Goal: Obtain resource: Download file/media

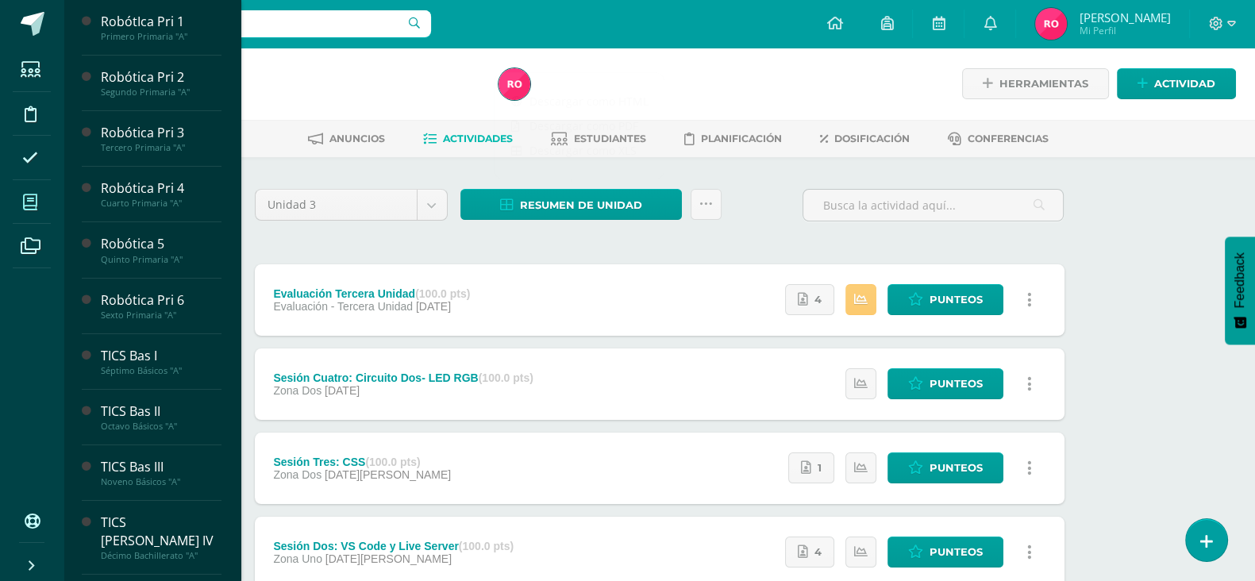
click at [25, 197] on icon at bounding box center [30, 202] width 14 height 16
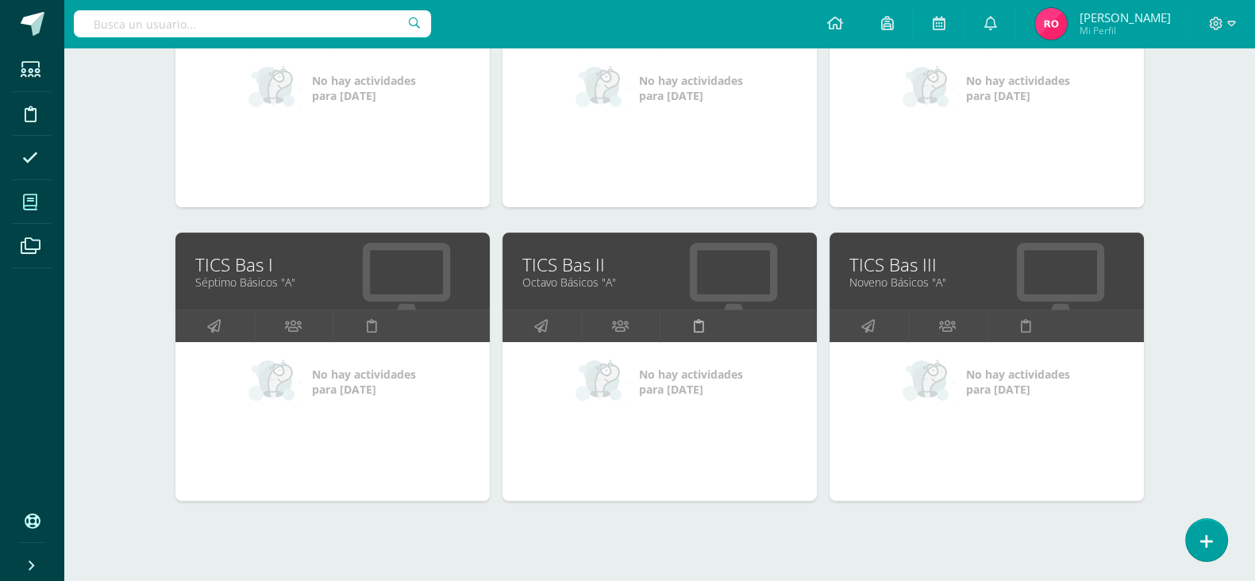
scroll to position [695, 0]
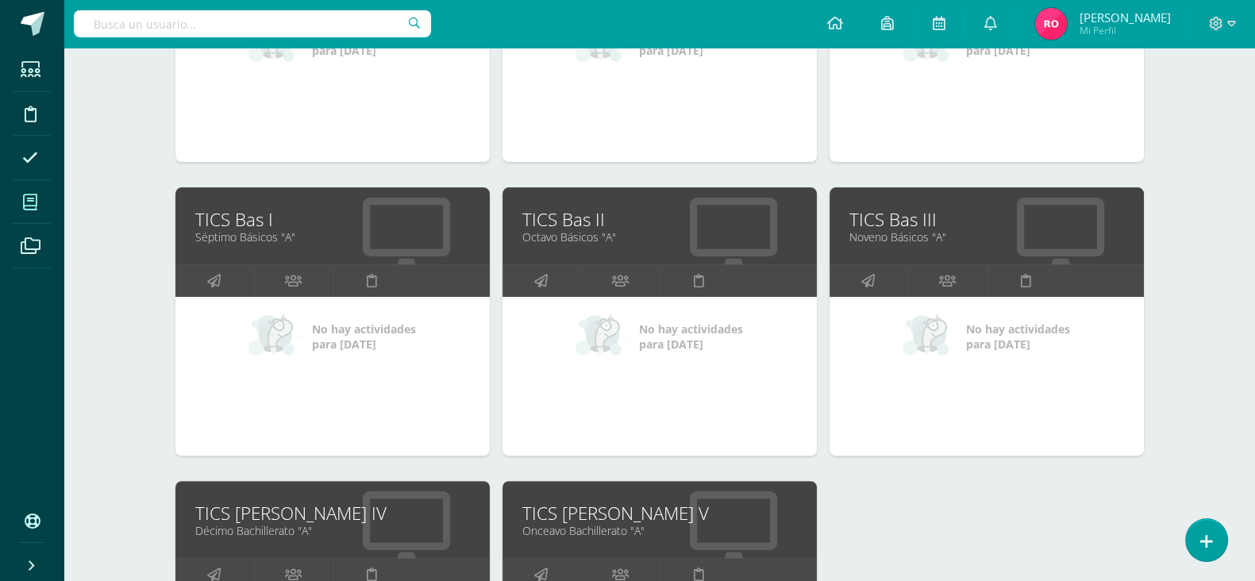
click at [899, 206] on div "TICS Bas III Noveno Básicos "A"" at bounding box center [986, 225] width 314 height 77
click at [894, 232] on link "Noveno Básicos "A"" at bounding box center [986, 236] width 275 height 15
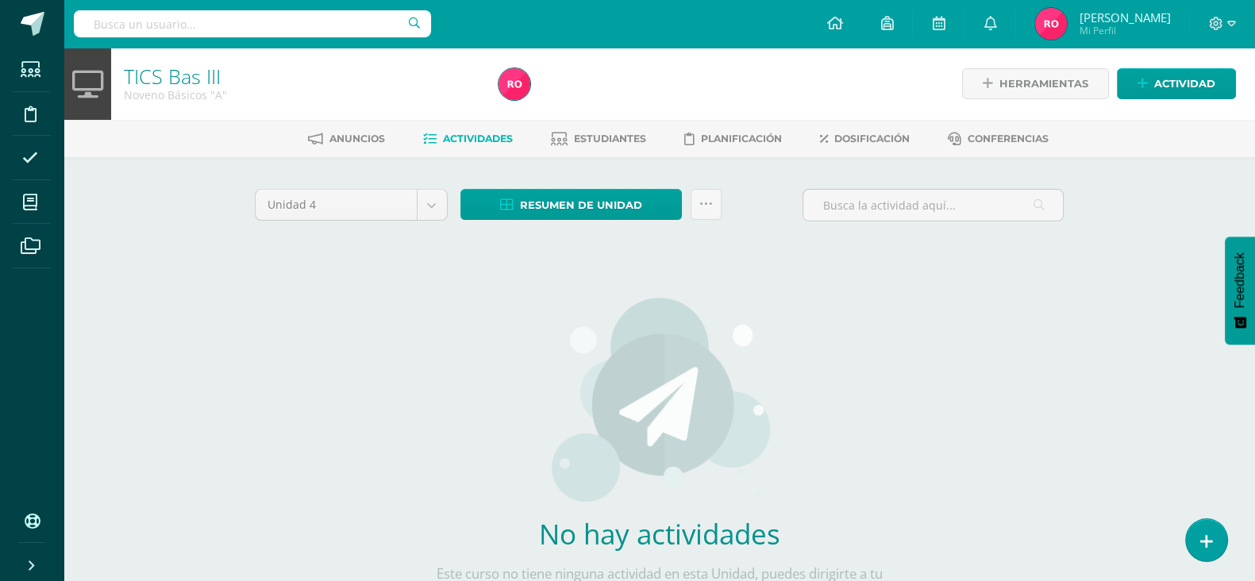
scroll to position [101, 0]
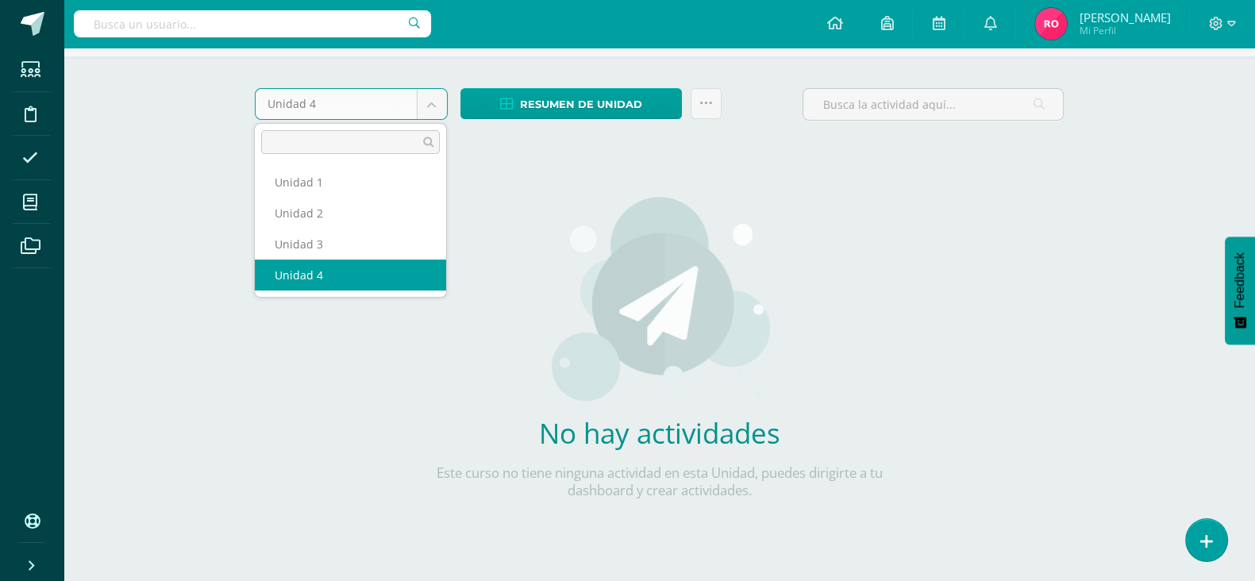
click at [434, 104] on body "Estudiantes Disciplina Asistencia Mis cursos Archivos Soporte Ayuda Reportar un…" at bounding box center [627, 240] width 1255 height 682
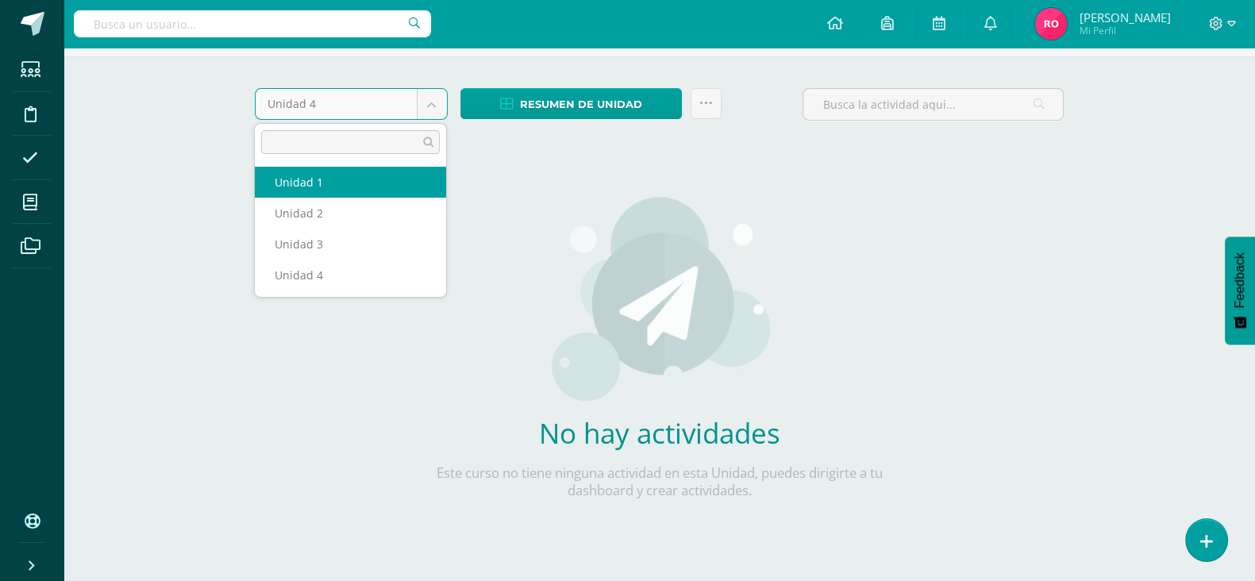
select select "Unidad 1"
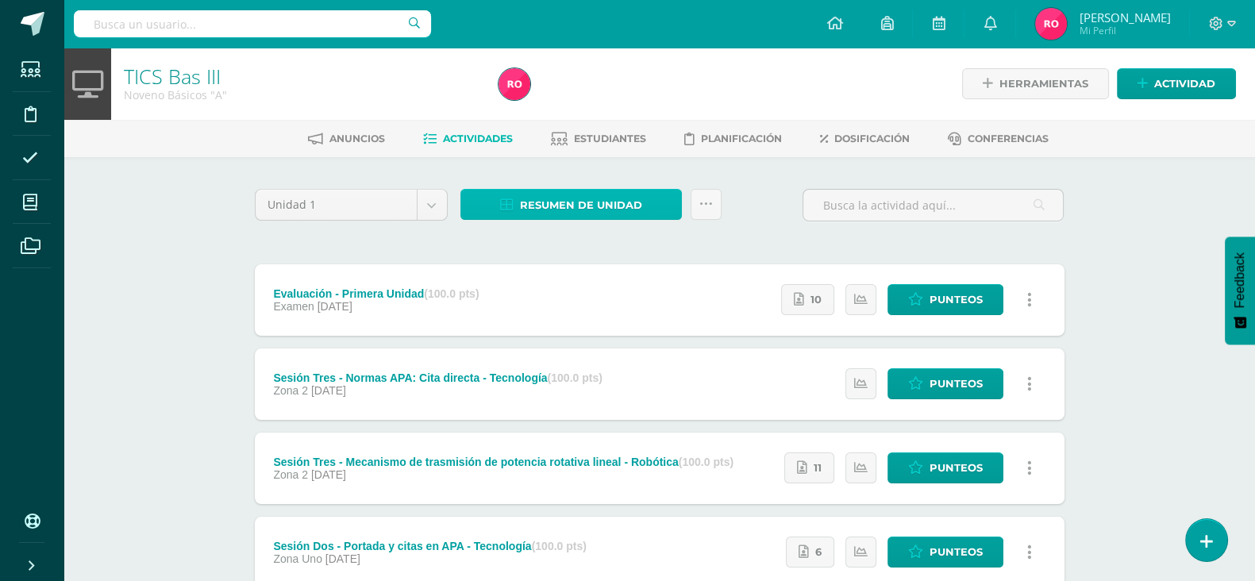
click at [636, 194] on span "Resumen de unidad" at bounding box center [581, 204] width 122 height 29
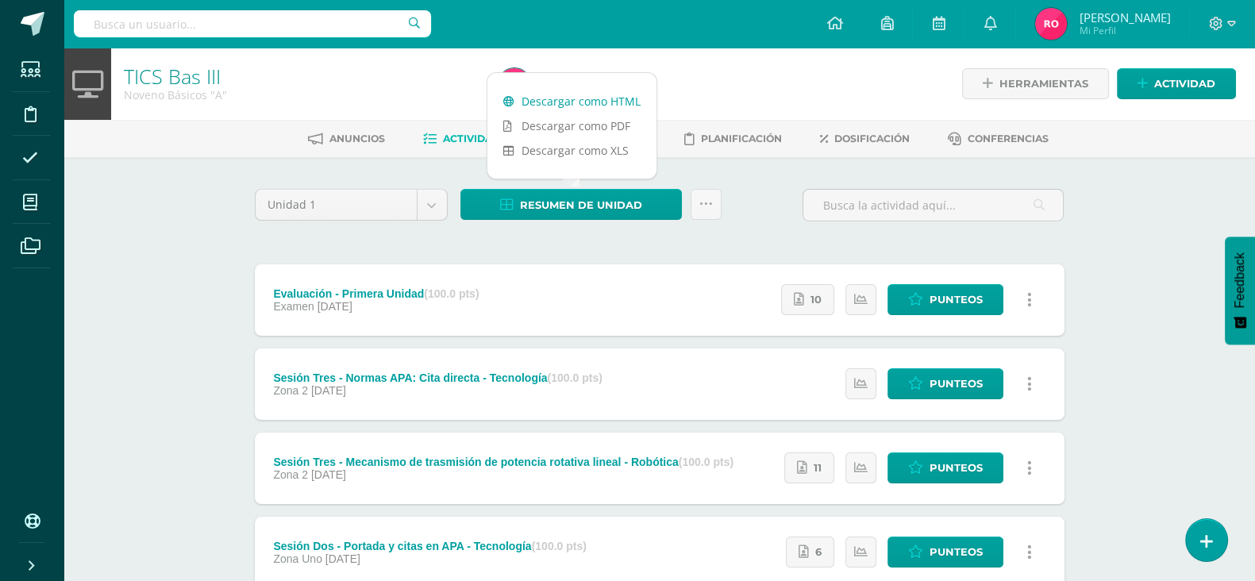
click at [582, 89] on link "Descargar como HTML" at bounding box center [571, 101] width 169 height 25
click at [454, 208] on div "Resumen de unidad Enviar punteos a revision Historial de actividad" at bounding box center [591, 211] width 274 height 45
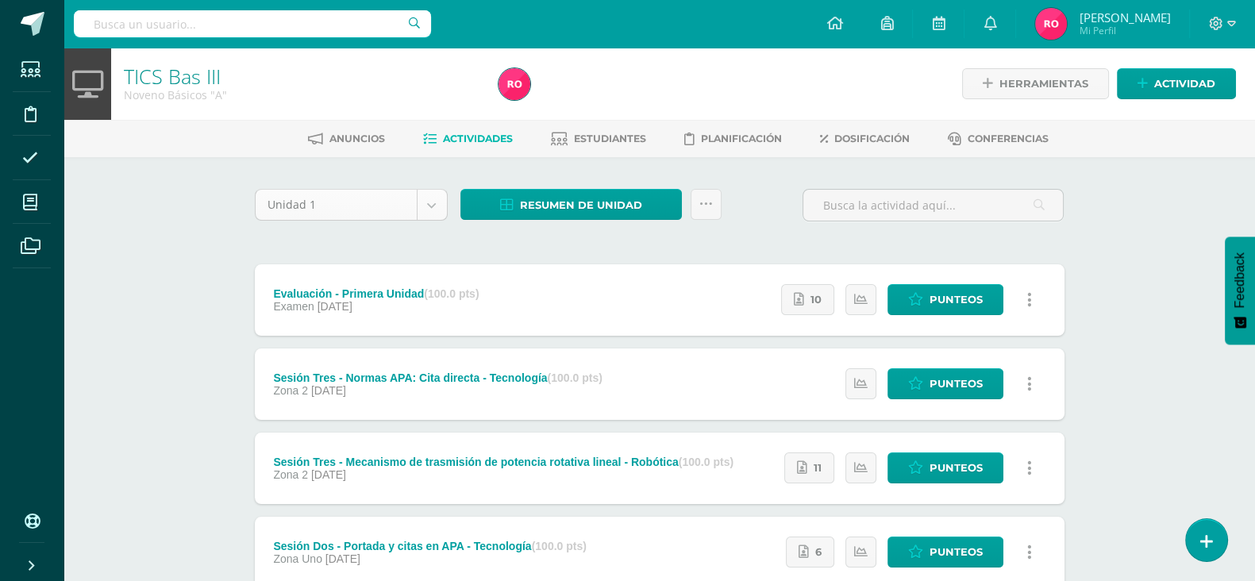
click at [444, 208] on body "Estudiantes Disciplina Asistencia Mis cursos Archivos Soporte Ayuda Reportar un…" at bounding box center [627, 473] width 1255 height 946
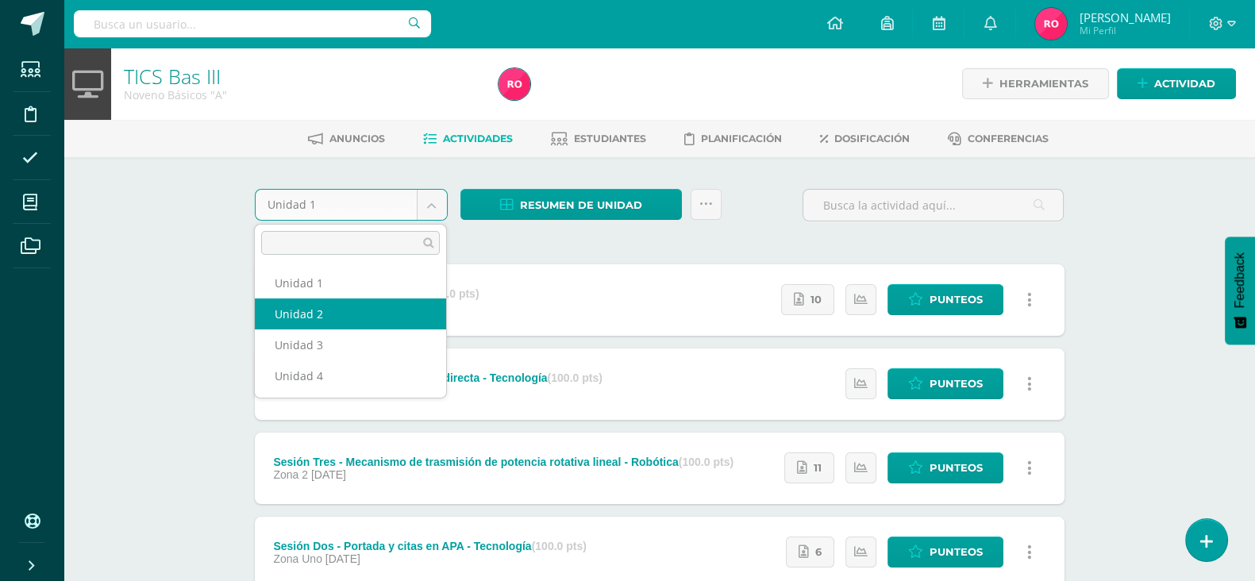
select select "Unidad 2"
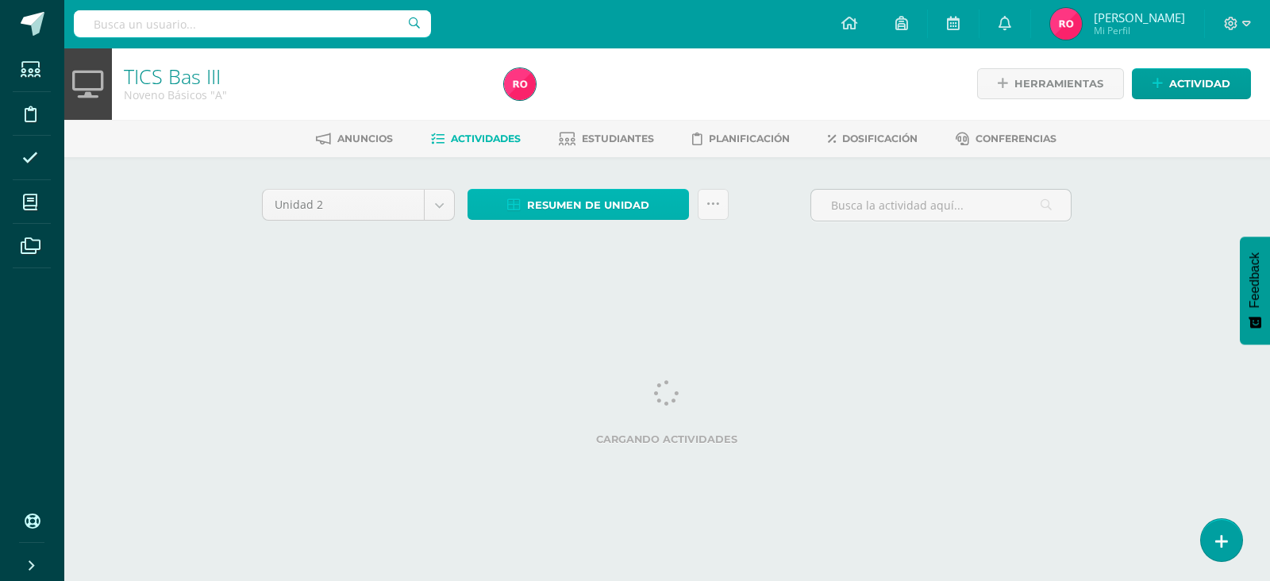
click at [538, 206] on span "Resumen de unidad" at bounding box center [588, 204] width 122 height 29
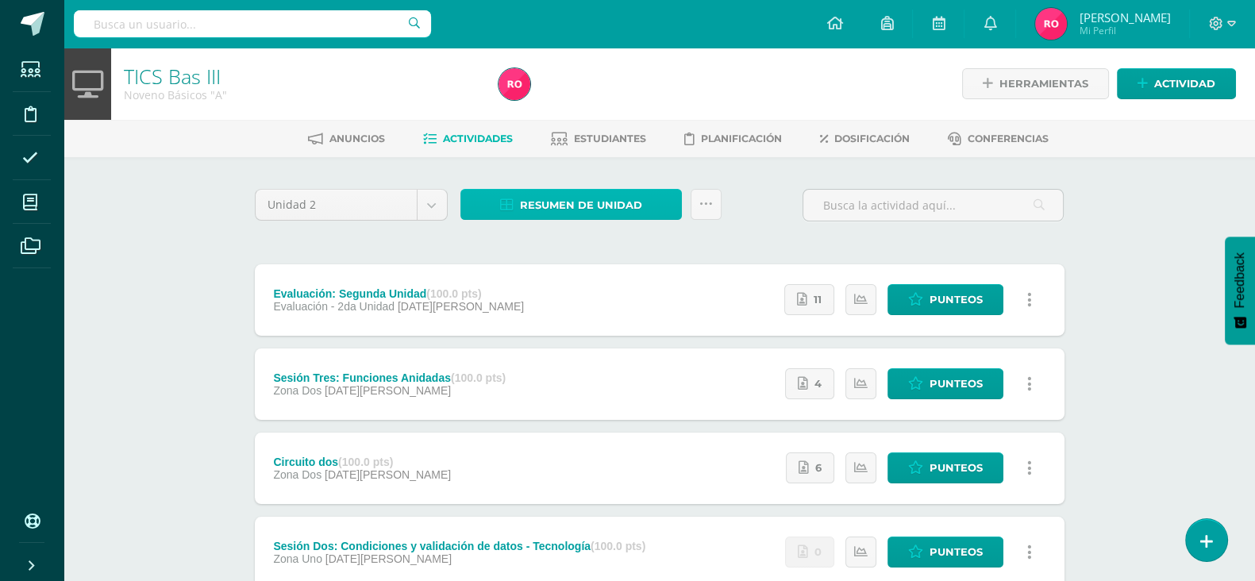
click at [532, 209] on span "Resumen de unidad" at bounding box center [581, 204] width 122 height 29
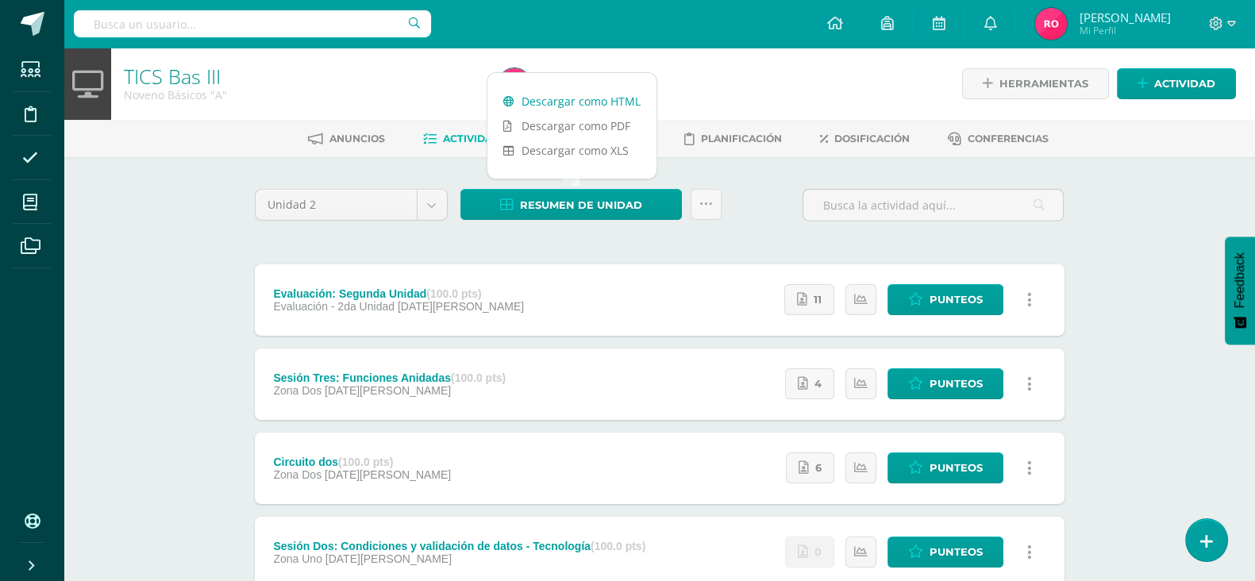
click at [558, 98] on link "Descargar como HTML" at bounding box center [571, 101] width 169 height 25
click at [440, 194] on body "Estudiantes Disciplina Asistencia Mis cursos Archivos Soporte Ayuda Reportar un…" at bounding box center [627, 473] width 1255 height 946
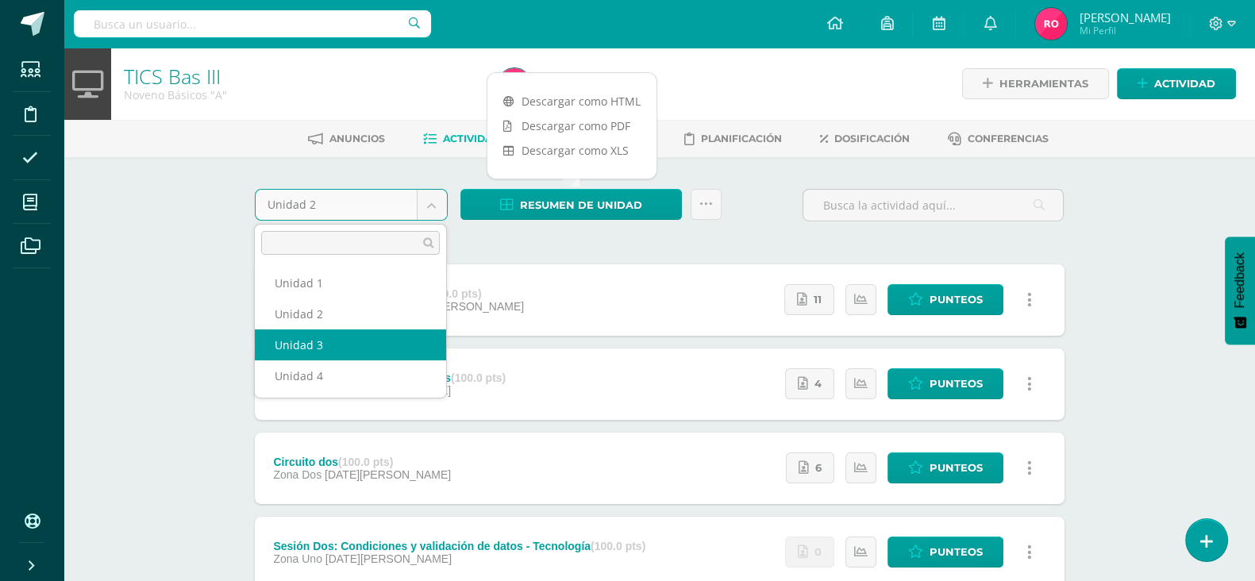
select select "Unidad 3"
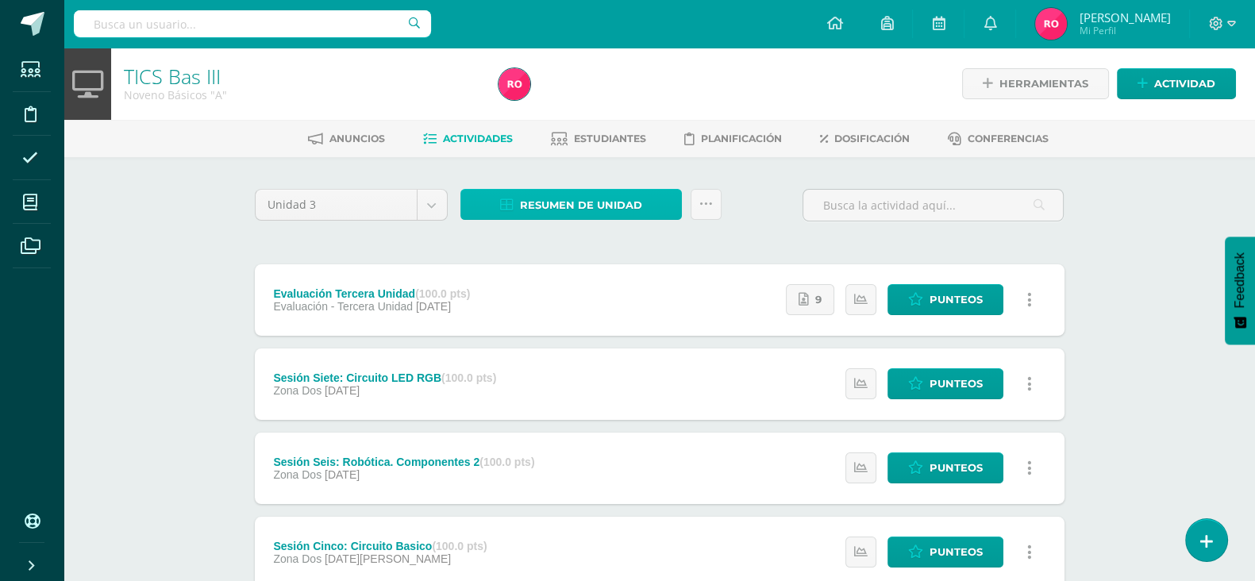
click at [524, 207] on span "Resumen de unidad" at bounding box center [581, 204] width 122 height 29
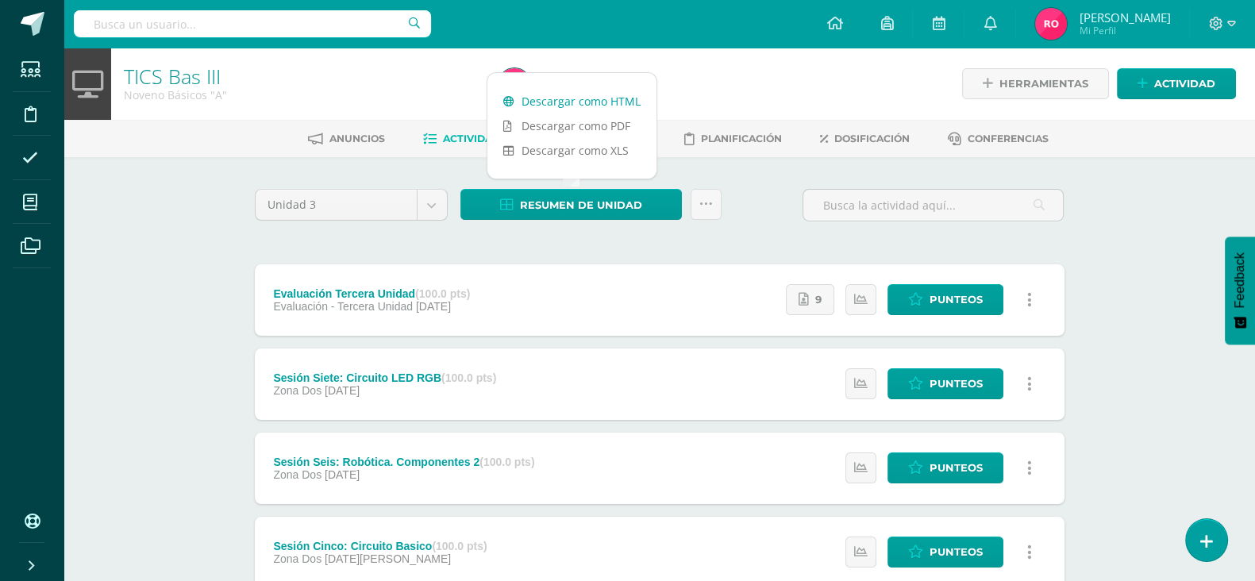
click at [571, 108] on link "Descargar como HTML" at bounding box center [571, 101] width 169 height 25
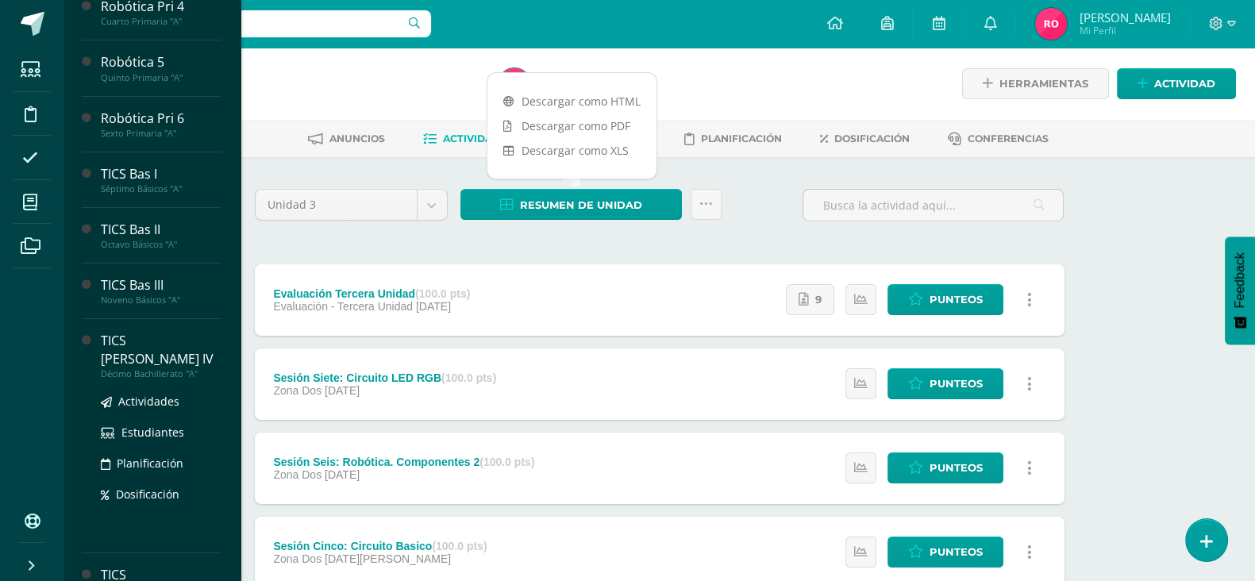
scroll to position [190, 0]
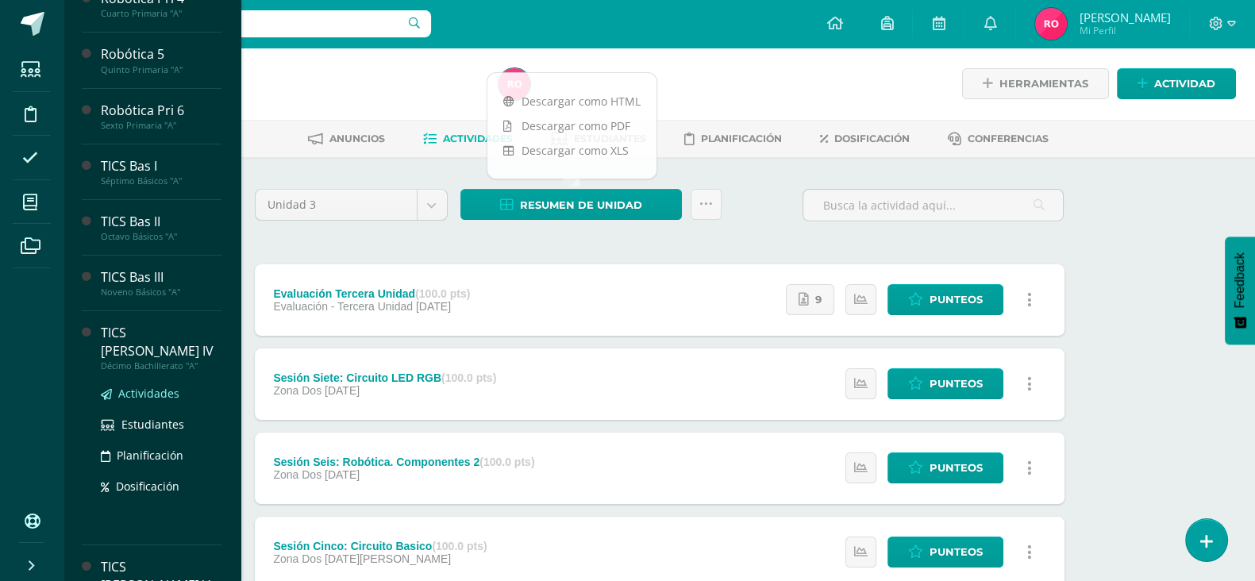
click at [153, 386] on span "Actividades" at bounding box center [148, 393] width 61 height 15
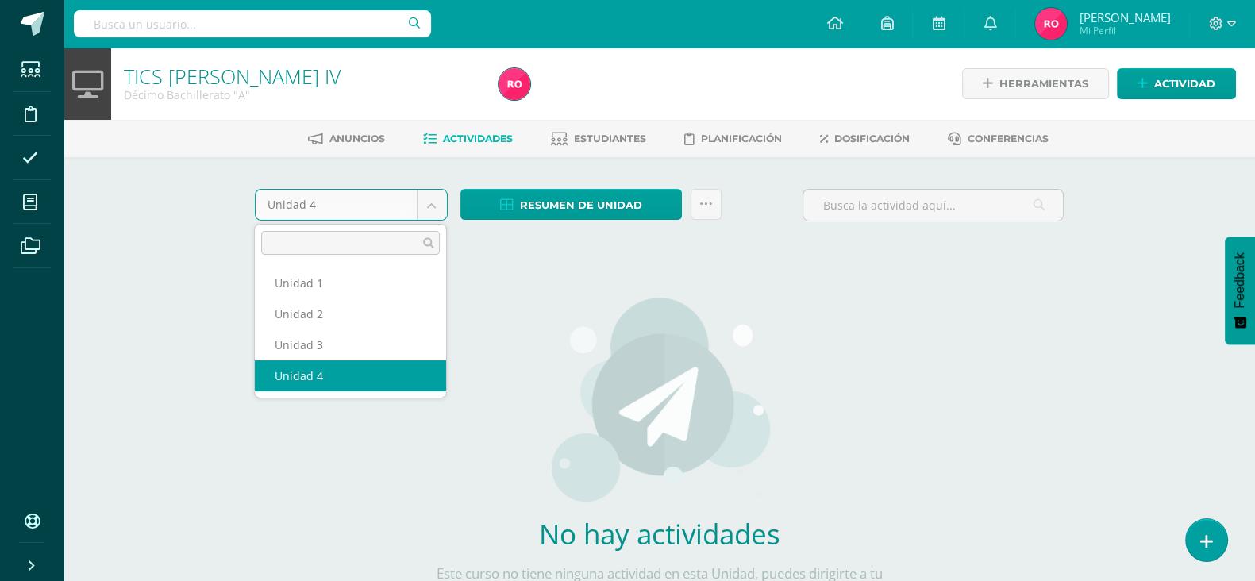
click at [437, 206] on body "Estudiantes Disciplina Asistencia Mis cursos Archivos Soporte Ayuda Reportar un…" at bounding box center [627, 341] width 1255 height 682
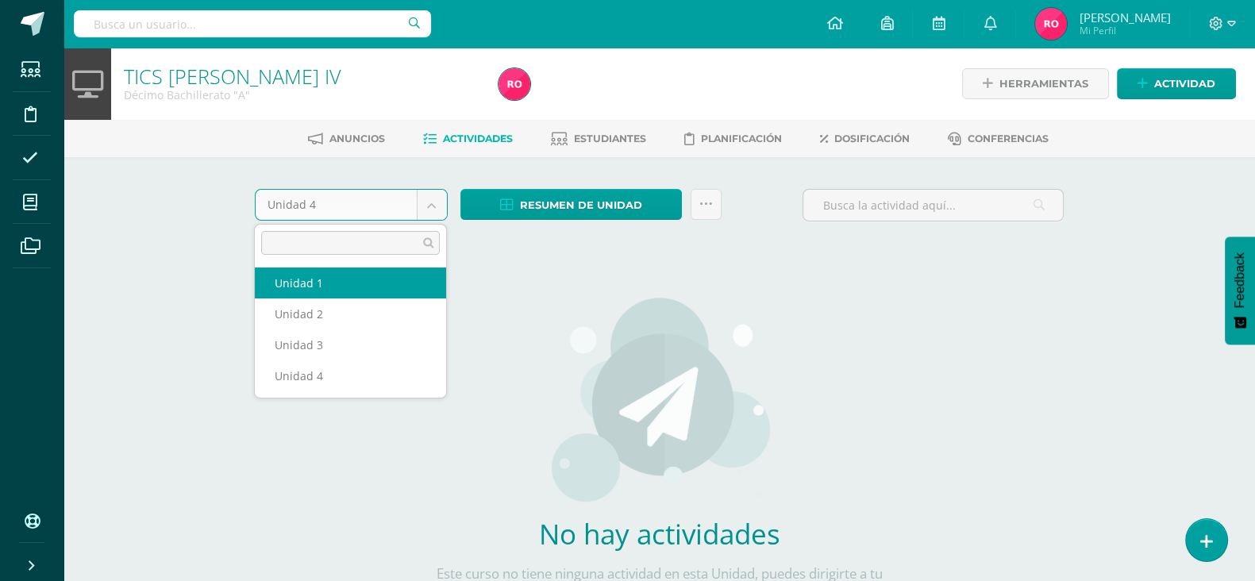
select select "Unidad 1"
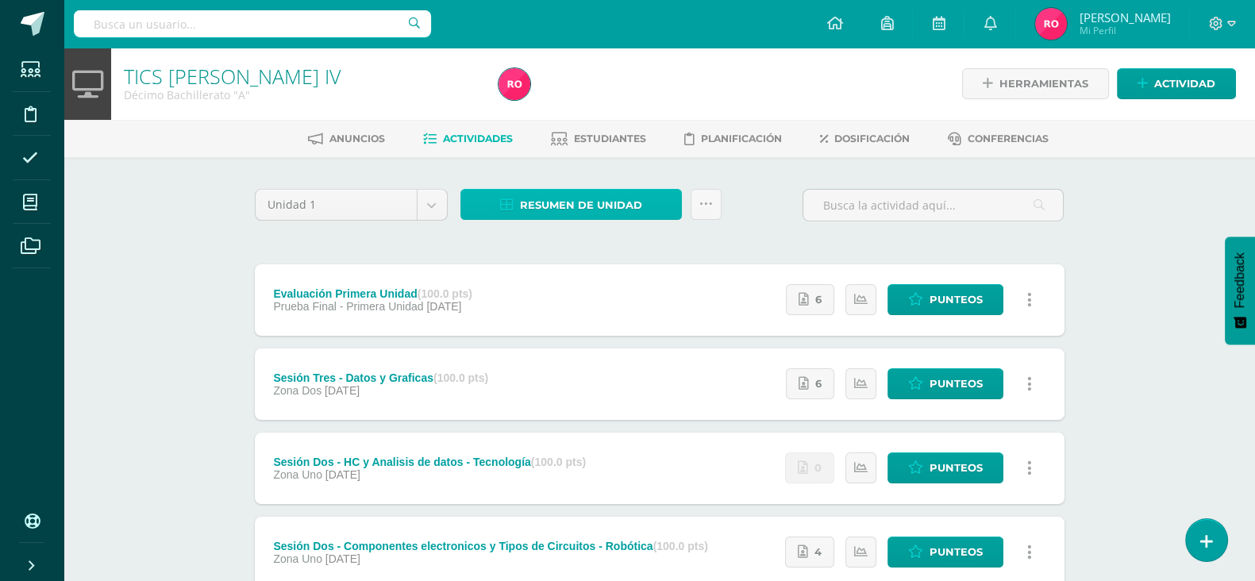
click at [602, 198] on span "Resumen de unidad" at bounding box center [581, 204] width 122 height 29
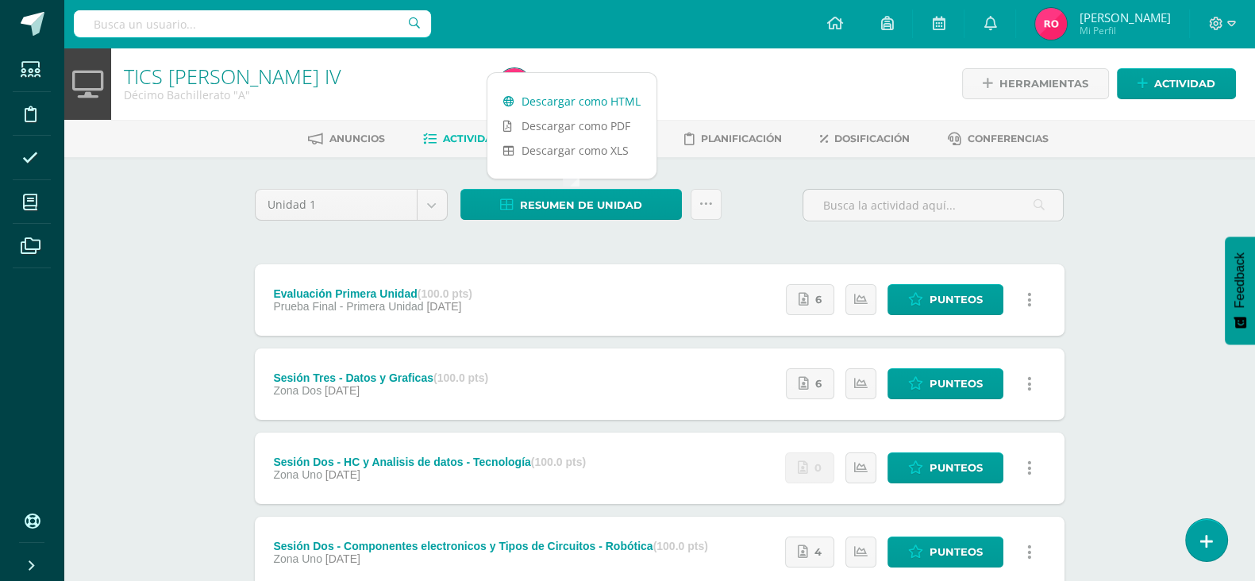
click at [594, 93] on link "Descargar como HTML" at bounding box center [571, 101] width 169 height 25
click at [430, 199] on body "Estudiantes Disciplina Asistencia Mis cursos Archivos Soporte Ayuda Reportar un…" at bounding box center [627, 431] width 1255 height 862
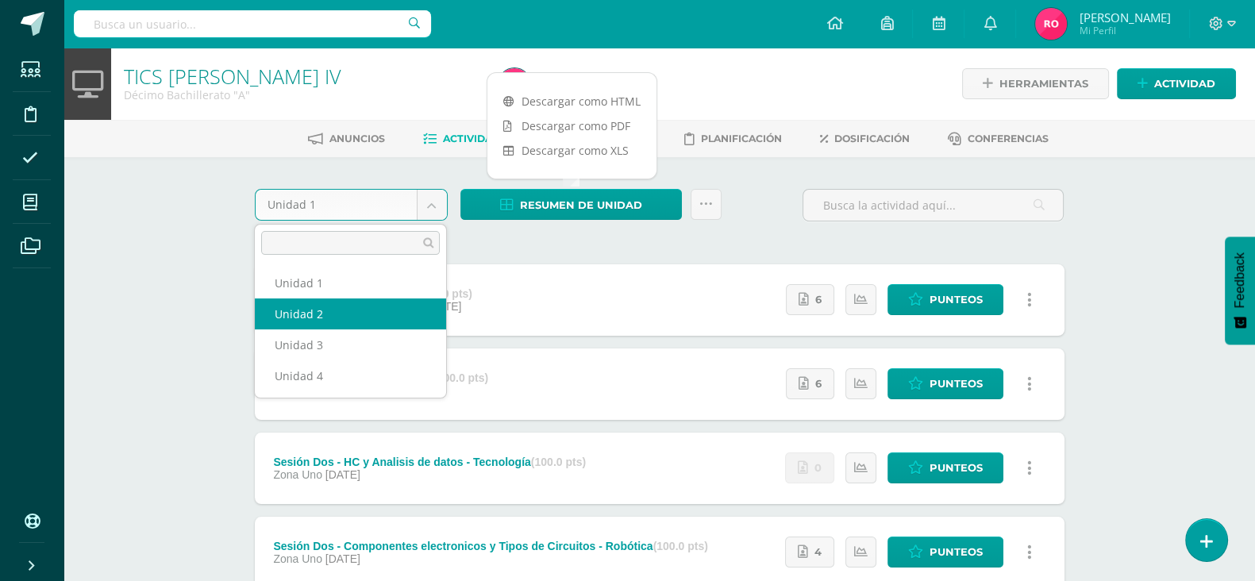
select select "Unidad 2"
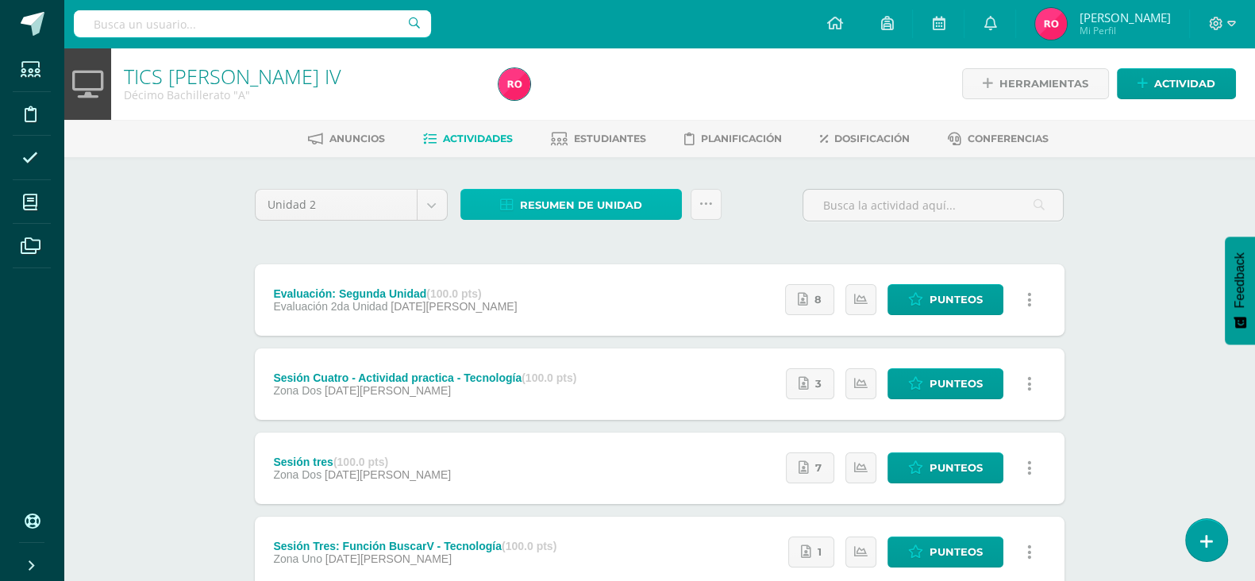
click at [608, 200] on span "Resumen de unidad" at bounding box center [581, 204] width 122 height 29
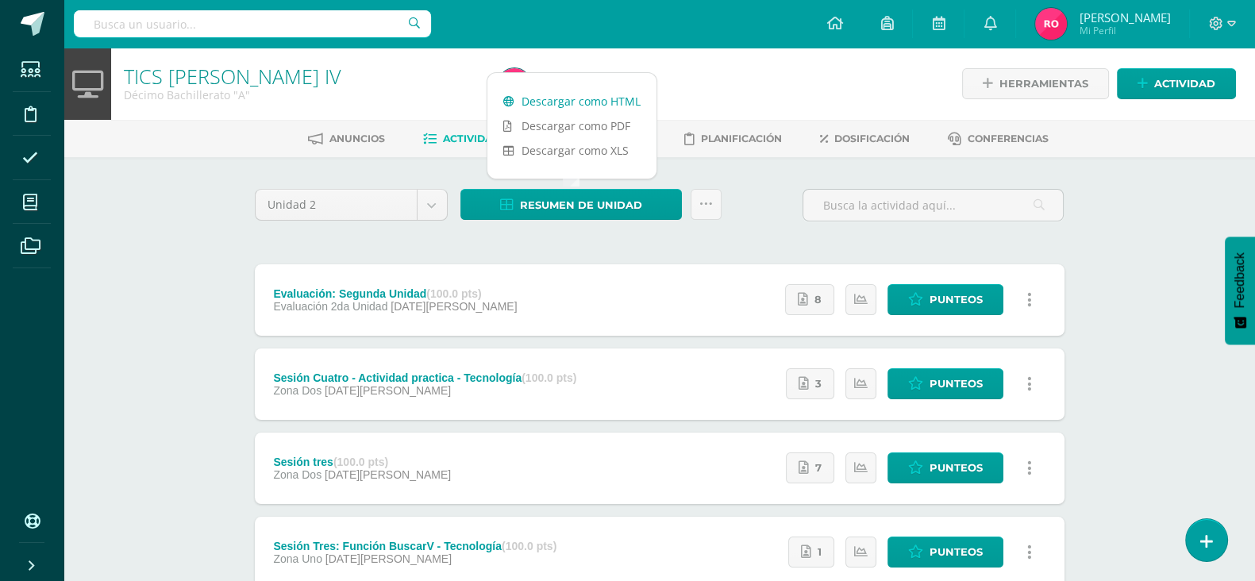
click at [609, 101] on link "Descargar como HTML" at bounding box center [571, 101] width 169 height 25
click at [440, 209] on body "Estudiantes Disciplina Asistencia Mis cursos Archivos Soporte Ayuda Reportar un…" at bounding box center [627, 515] width 1255 height 1030
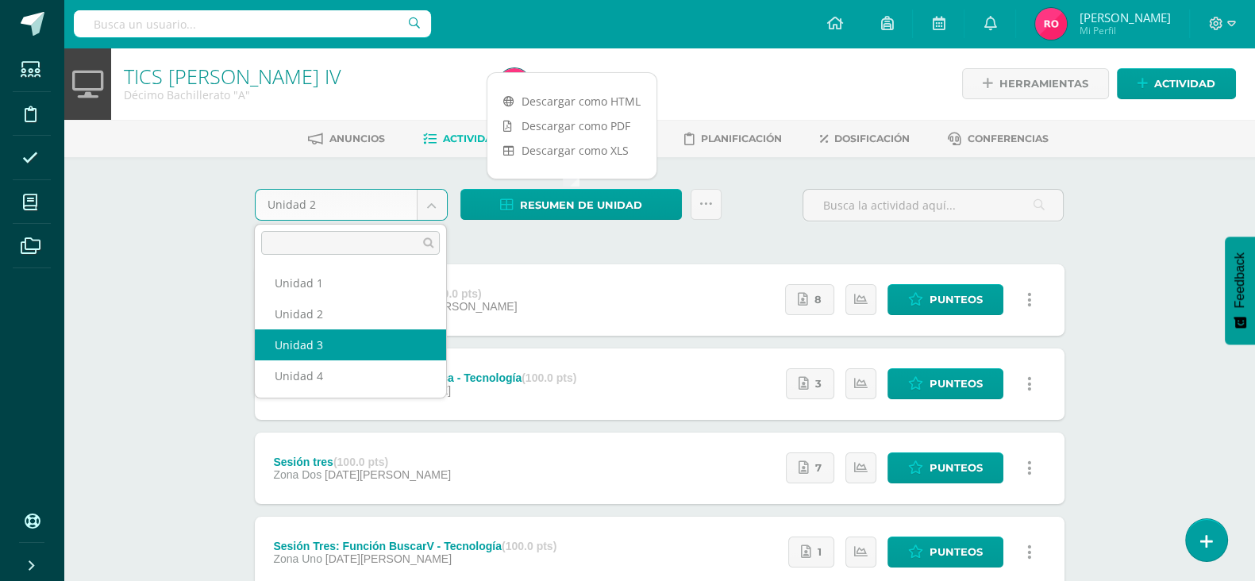
select select "Unidad 3"
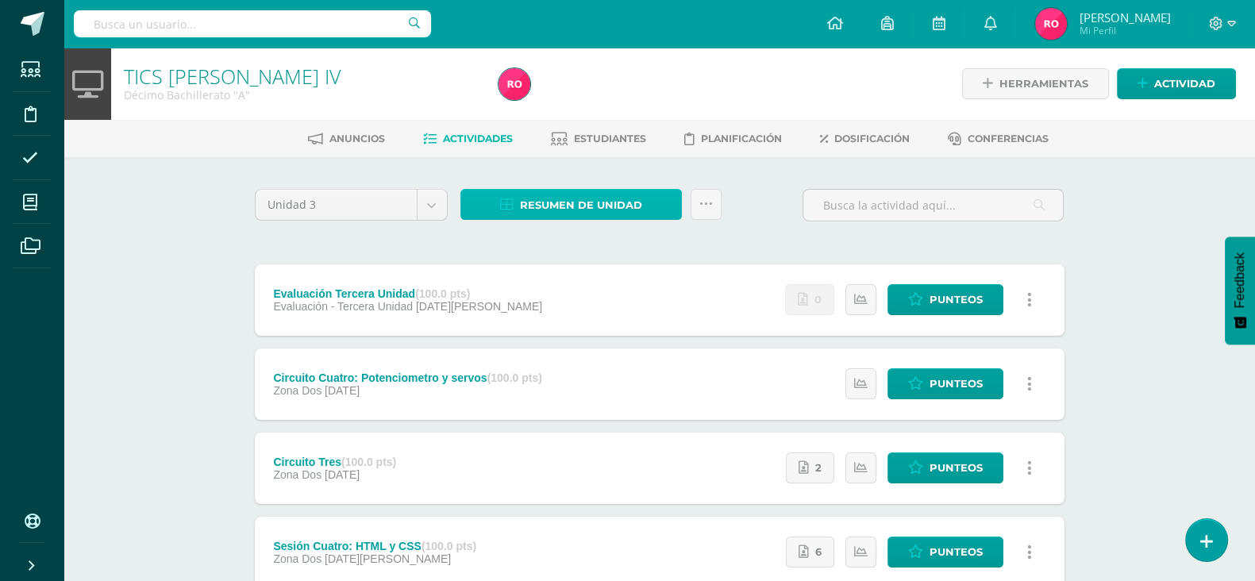
click at [571, 198] on span "Resumen de unidad" at bounding box center [581, 204] width 122 height 29
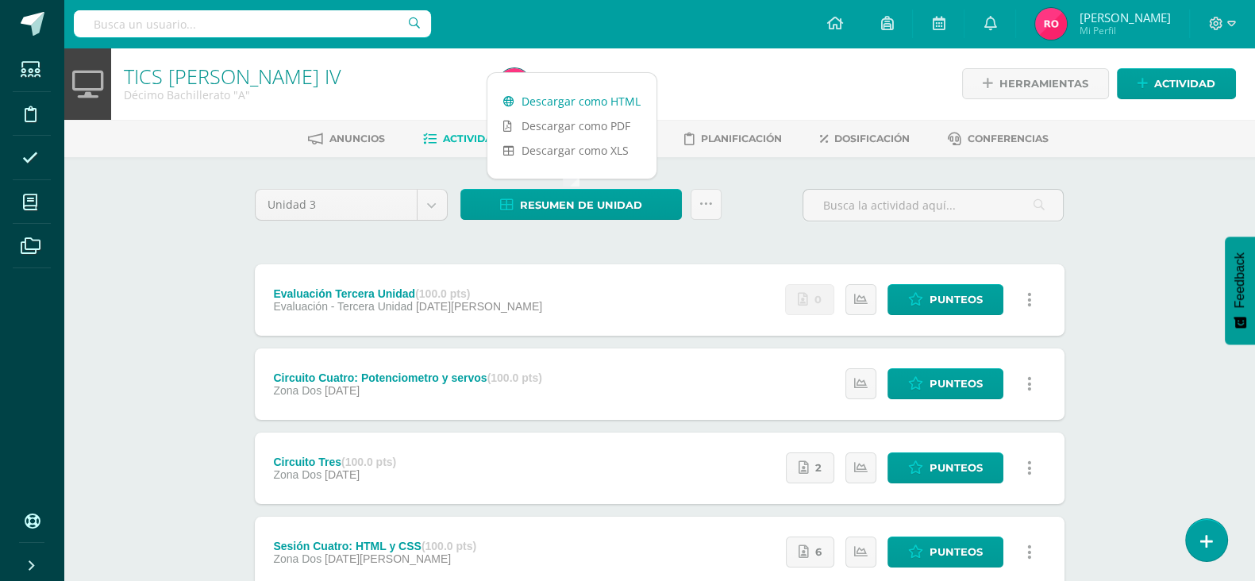
click at [570, 97] on link "Descargar como HTML" at bounding box center [571, 101] width 169 height 25
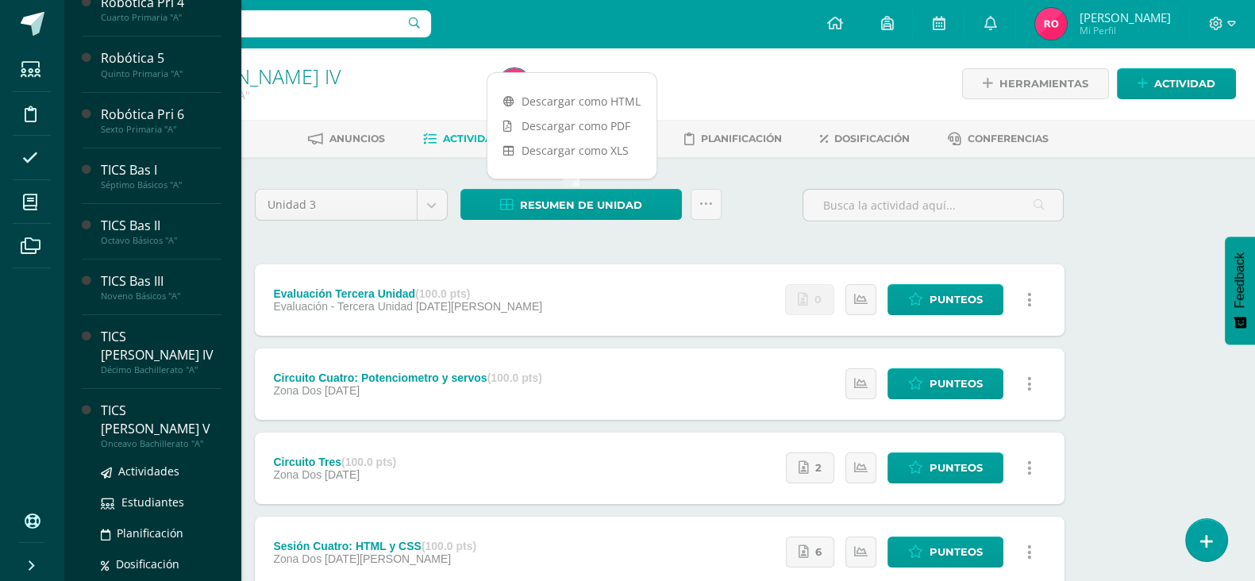
scroll to position [190, 0]
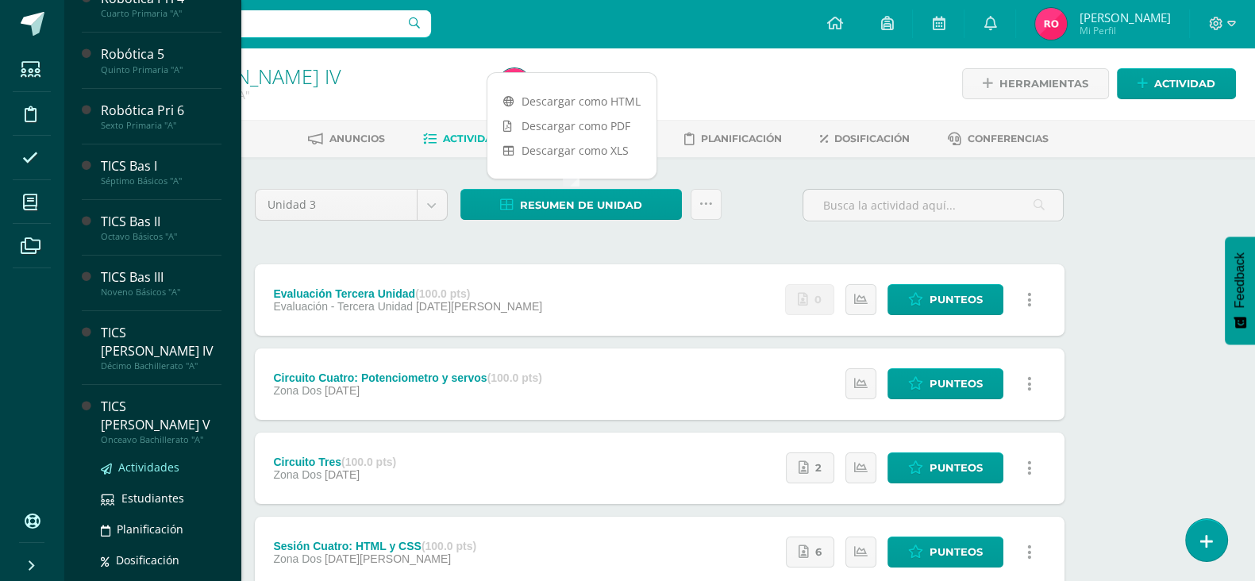
click at [157, 459] on span "Actividades" at bounding box center [148, 466] width 61 height 15
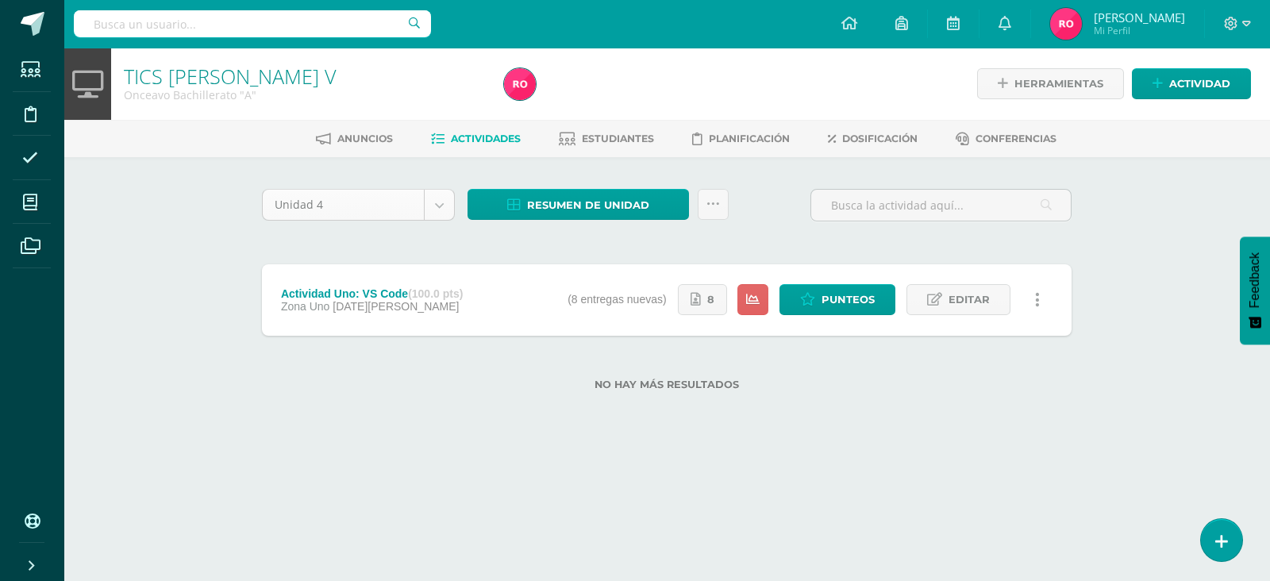
click at [440, 204] on body "Estudiantes Disciplina Asistencia Mis cursos Archivos Soporte Ayuda Reportar un…" at bounding box center [635, 220] width 1270 height 441
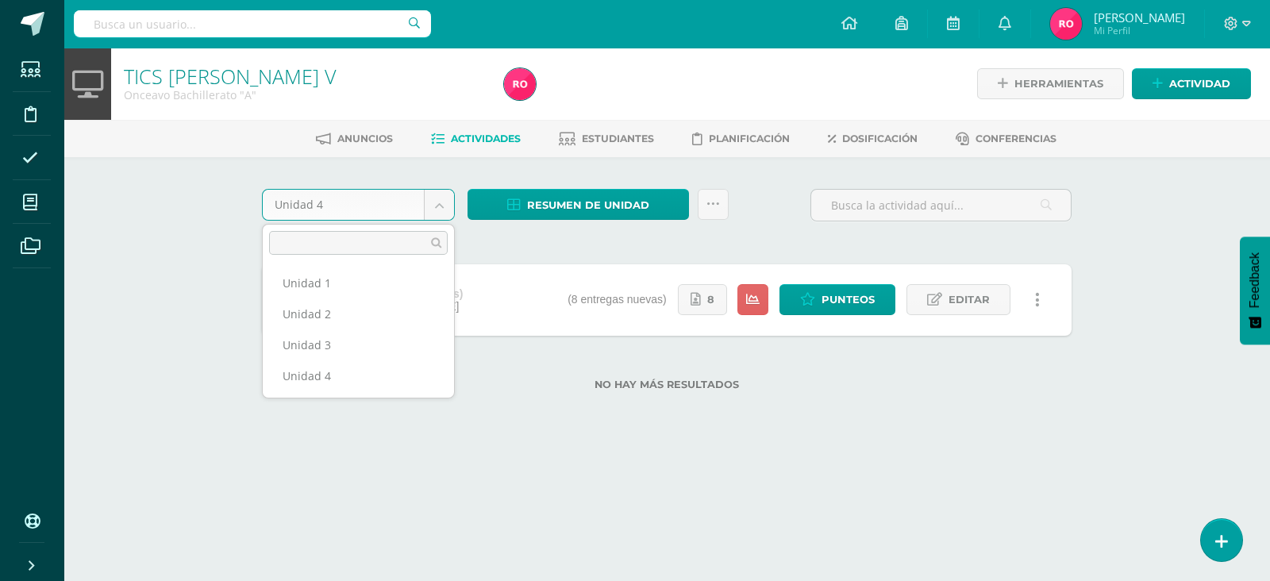
click at [334, 264] on ul "Unidad 1 Unidad 2 Unidad 3 Unidad 4" at bounding box center [358, 329] width 191 height 136
select select "Unidad 1"
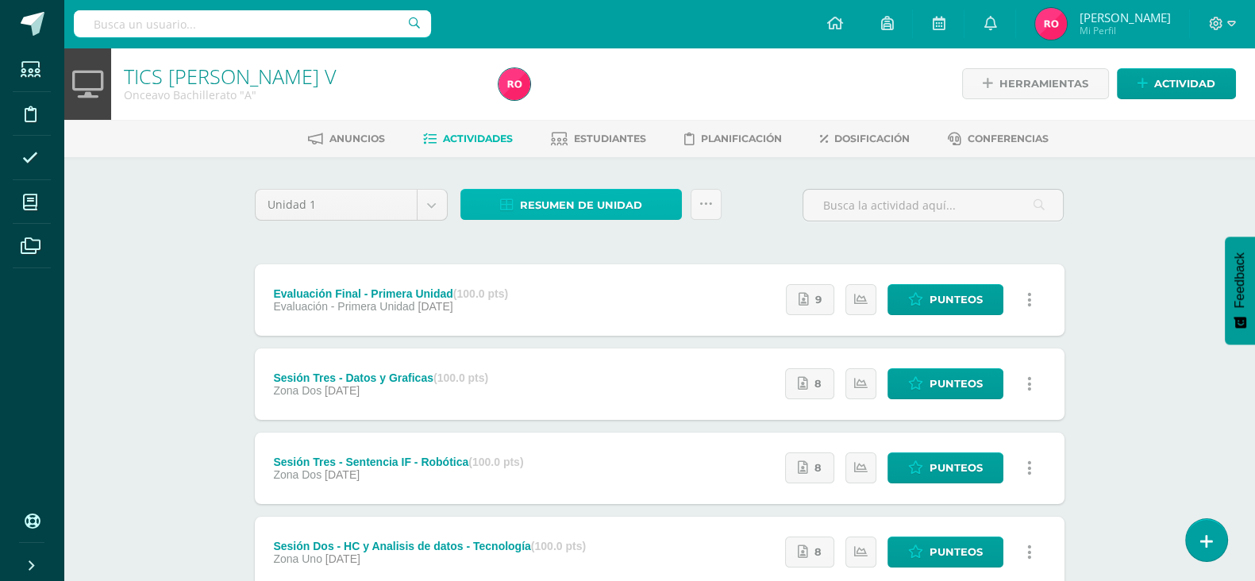
click at [575, 208] on span "Resumen de unidad" at bounding box center [581, 204] width 122 height 29
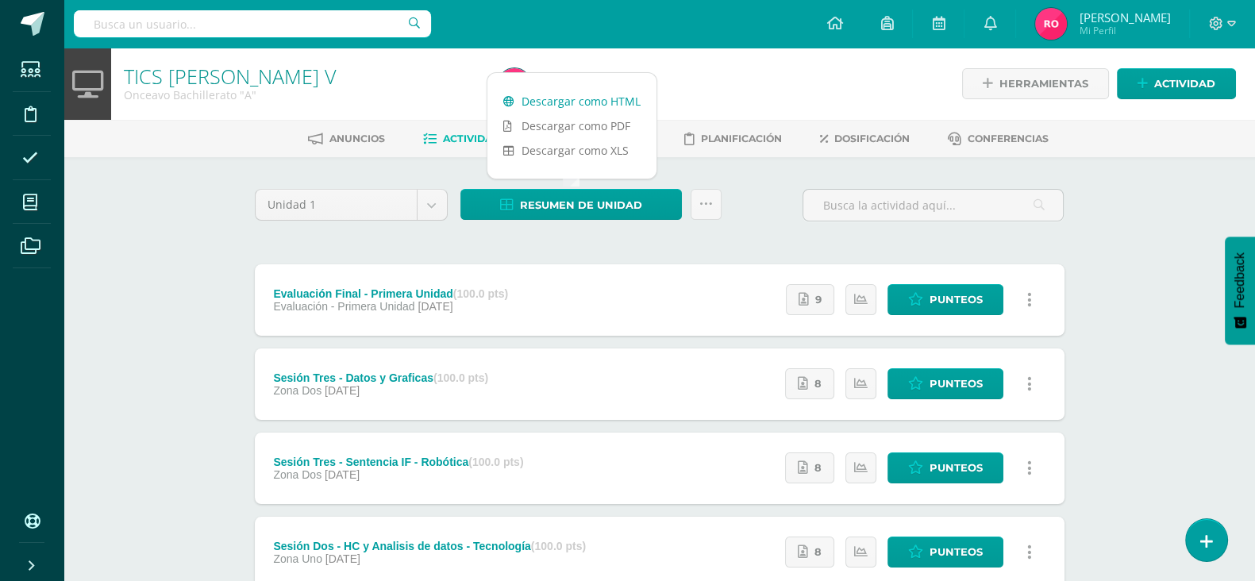
click at [602, 100] on link "Descargar como HTML" at bounding box center [571, 101] width 169 height 25
click at [438, 210] on body "Estudiantes Disciplina Asistencia Mis cursos Archivos Soporte Ayuda Reportar un…" at bounding box center [627, 473] width 1255 height 946
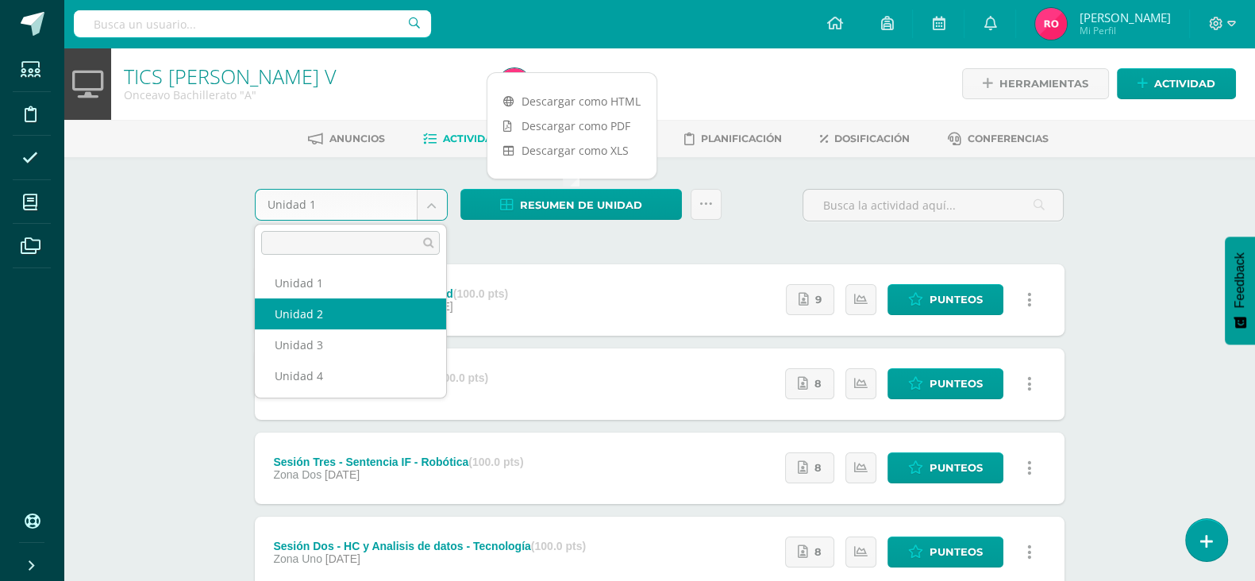
select select "Unidad 2"
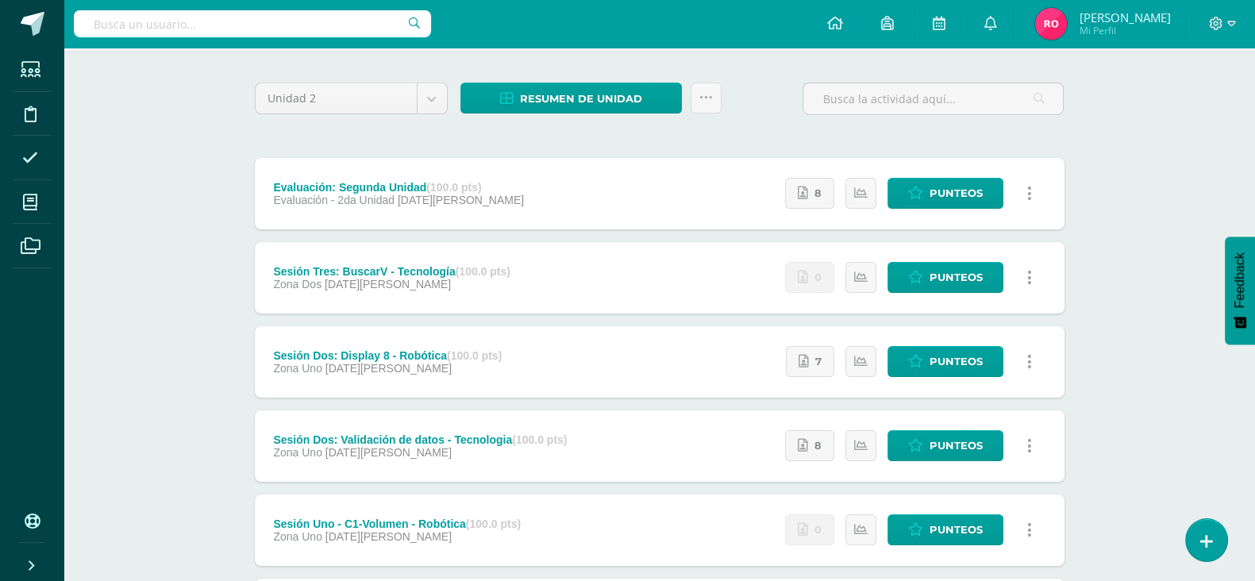
scroll to position [121, 0]
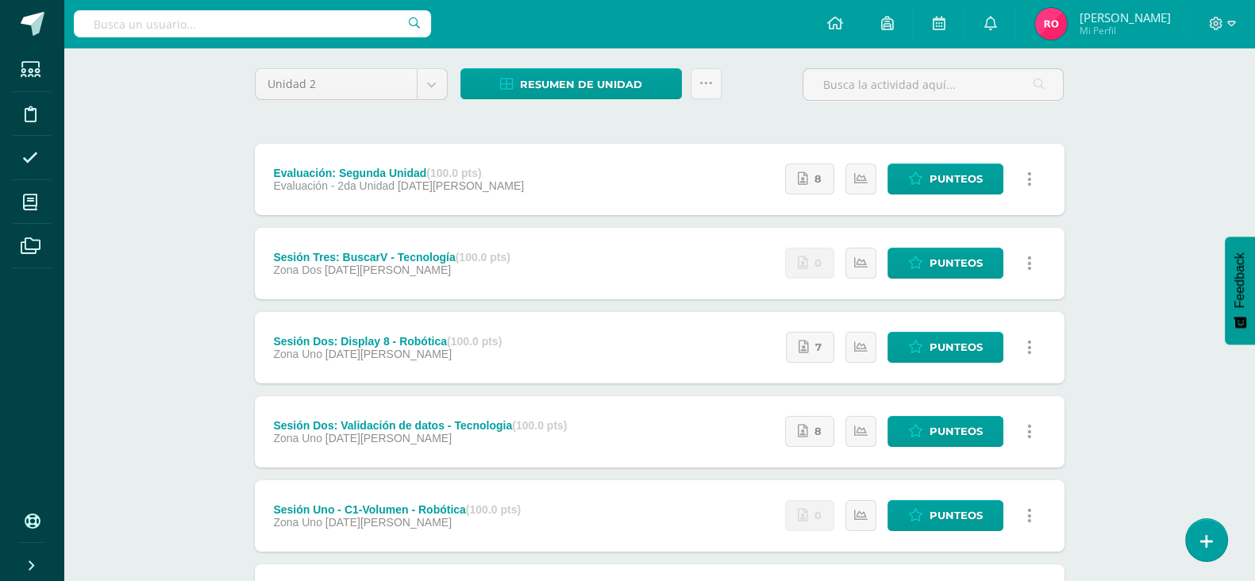
drag, startPoint x: 784, startPoint y: 87, endPoint x: 768, endPoint y: 94, distance: 17.1
click at [784, 87] on div "Unidad 2 Unidad 1 Unidad 2 Unidad 3 Unidad 4 Resumen de unidad Descargar como H…" at bounding box center [659, 90] width 822 height 45
click at [620, 73] on span "Resumen de unidad" at bounding box center [581, 84] width 122 height 29
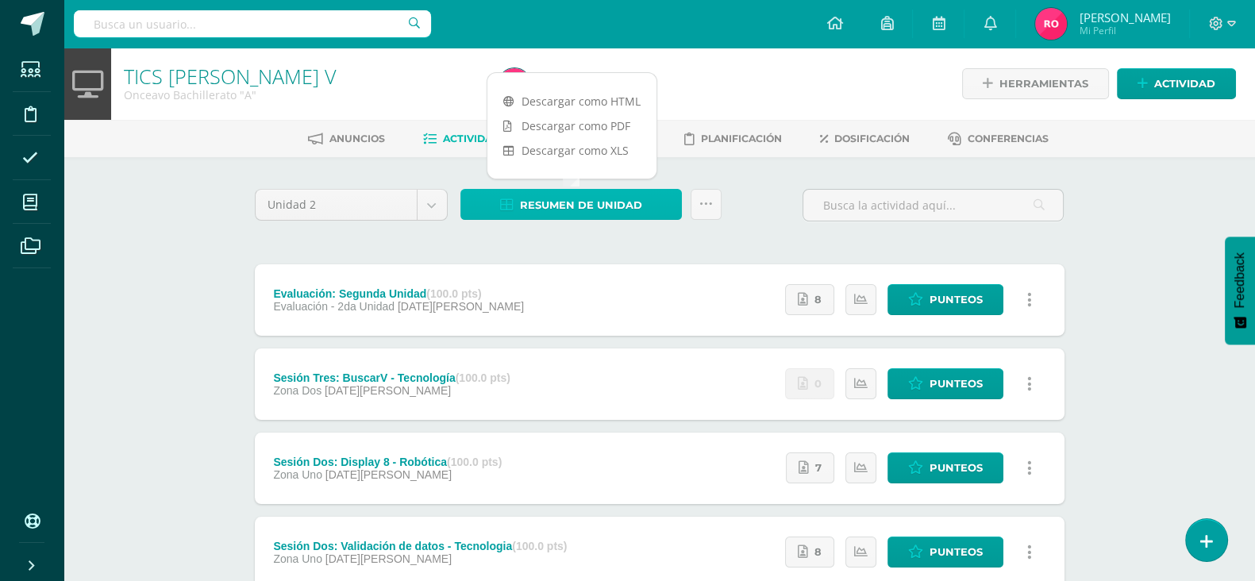
scroll to position [0, 0]
click at [555, 107] on link "Descargar como HTML" at bounding box center [571, 101] width 169 height 25
click at [424, 227] on div "Unidad 2 Unidad 1 Unidad 2 Unidad 3 Unidad 4" at bounding box center [351, 211] width 206 height 45
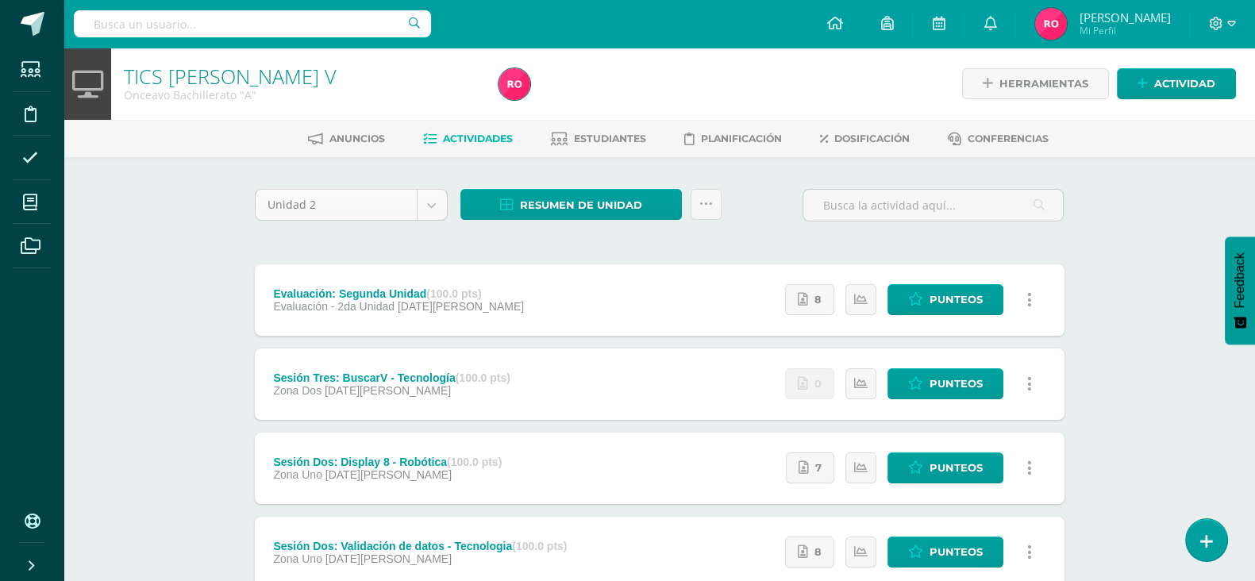
click at [424, 203] on body "Estudiantes Disciplina Asistencia Mis cursos Archivos Soporte Ayuda Reportar un…" at bounding box center [627, 431] width 1255 height 862
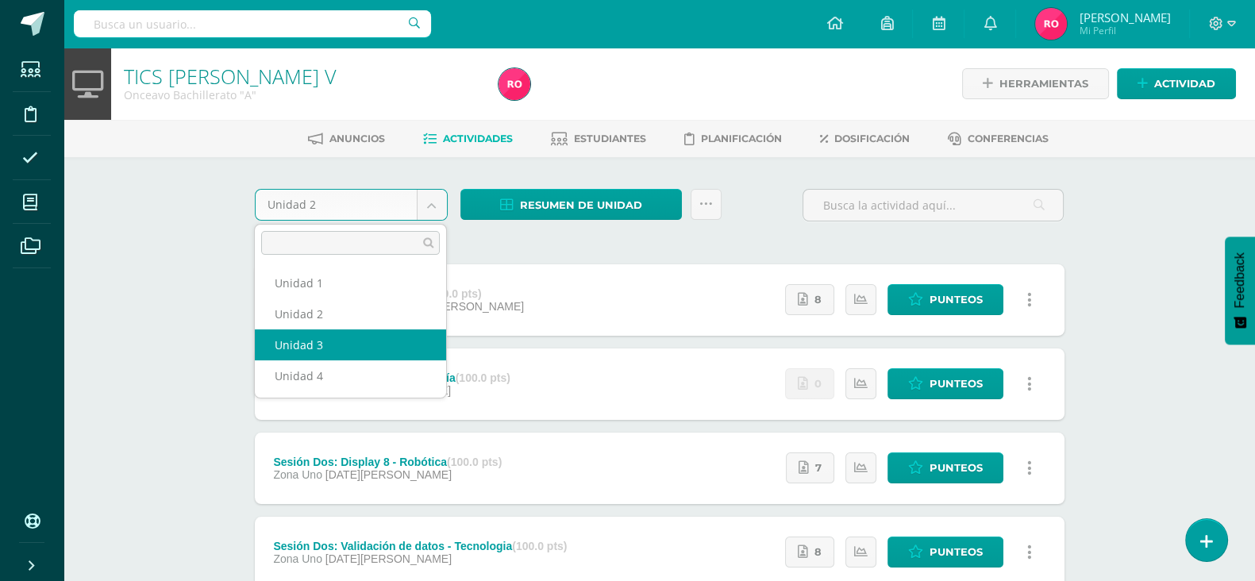
select select "Unidad 3"
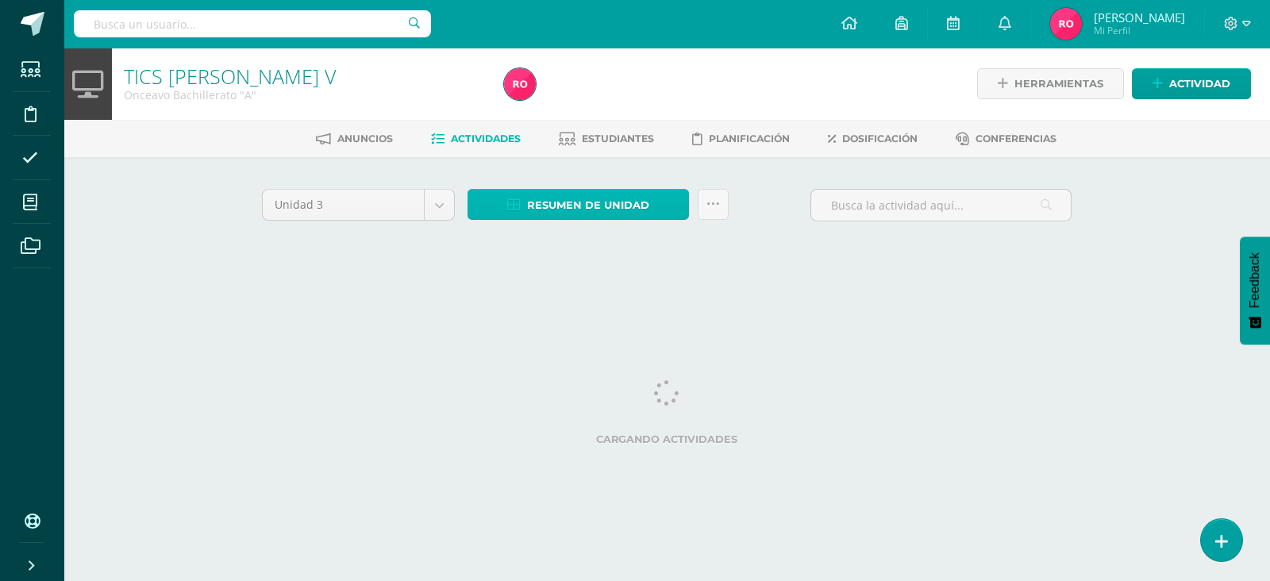
click at [551, 199] on span "Resumen de unidad" at bounding box center [588, 204] width 122 height 29
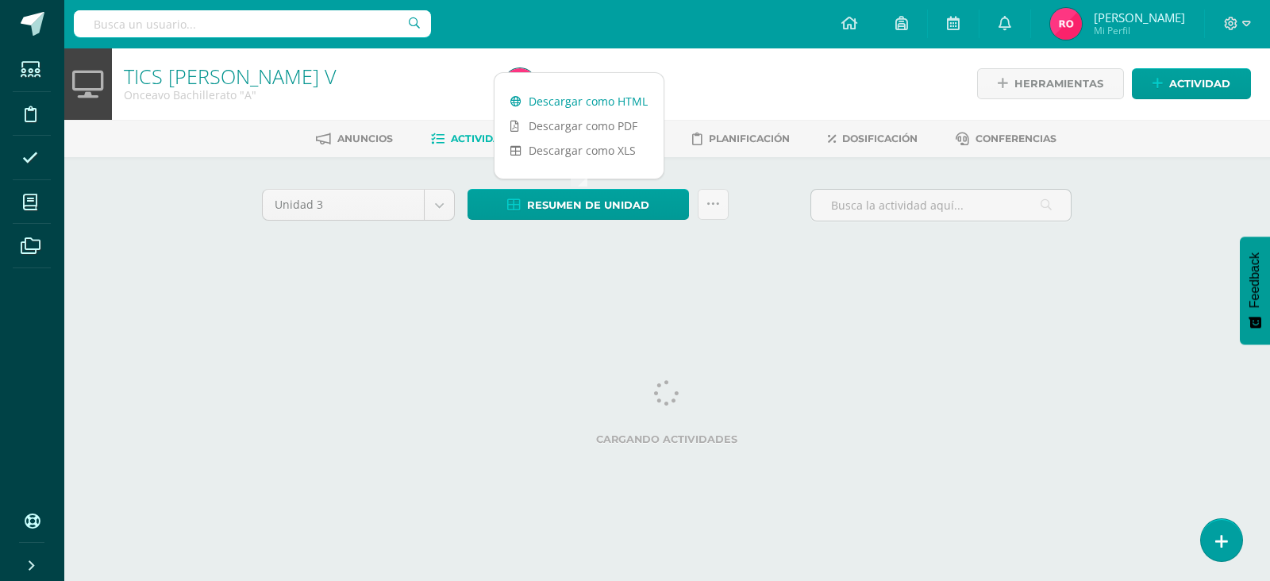
click at [568, 105] on link "Descargar como HTML" at bounding box center [578, 101] width 169 height 25
